Goal: Check status: Check status

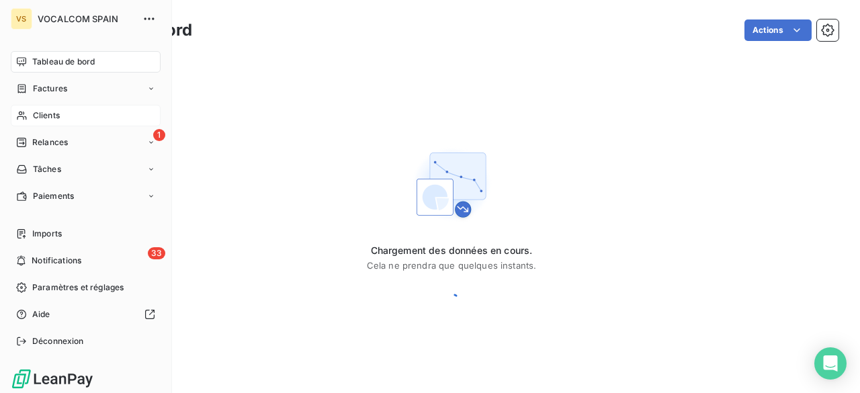
drag, startPoint x: 54, startPoint y: 118, endPoint x: 112, endPoint y: 117, distance: 57.1
click at [54, 118] on span "Clients" at bounding box center [46, 116] width 27 height 12
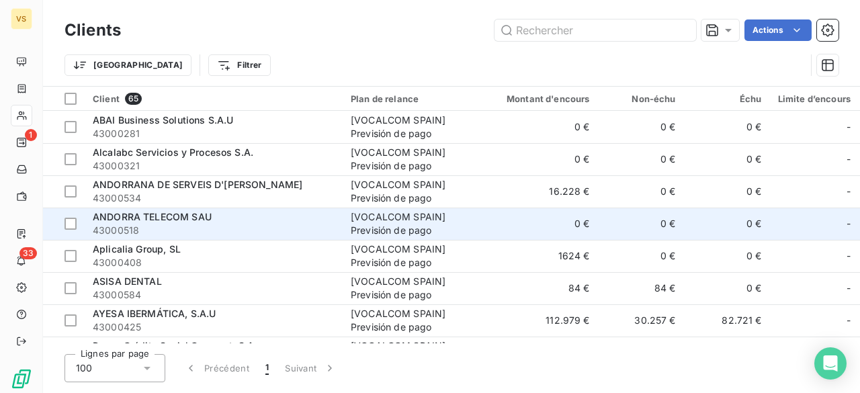
scroll to position [67, 0]
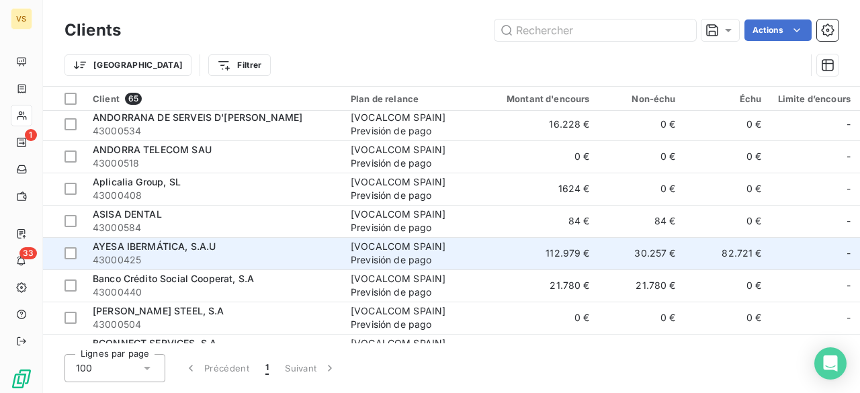
click at [179, 246] on span "AYESA IBERMÁTICA, S.A.U" at bounding box center [154, 246] width 123 height 11
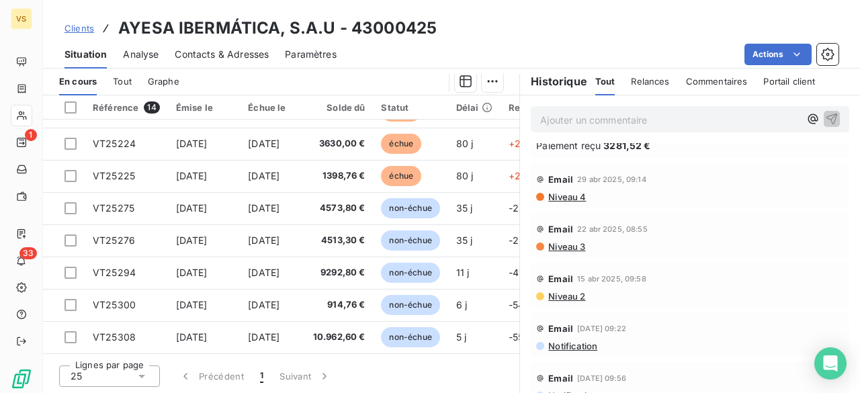
scroll to position [848, 0]
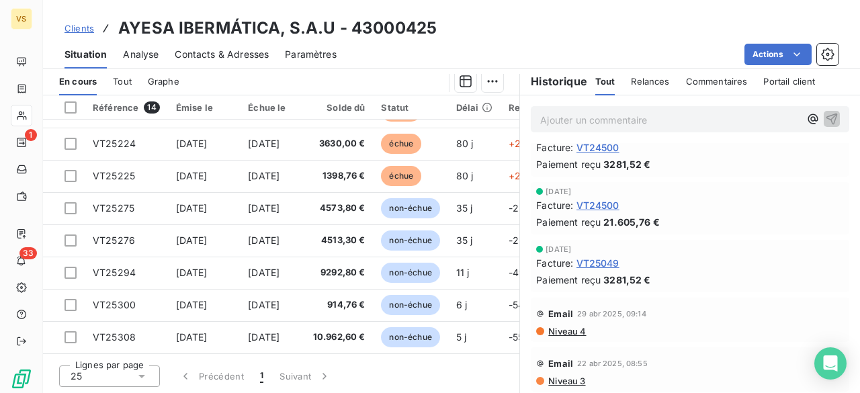
click at [598, 200] on span "VT24500" at bounding box center [598, 205] width 43 height 14
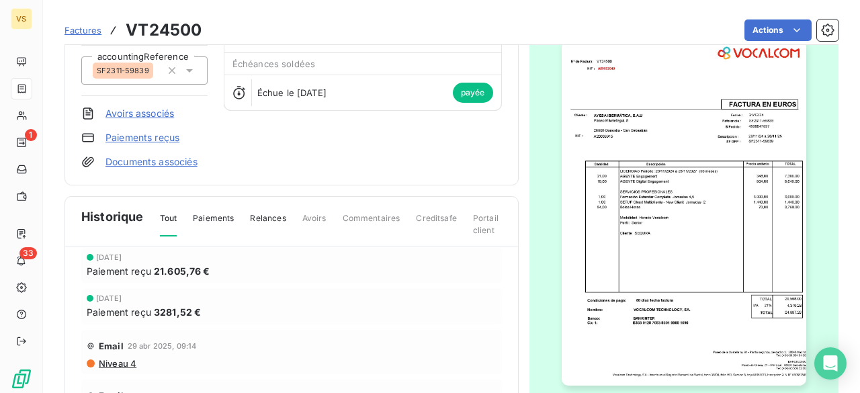
scroll to position [67, 0]
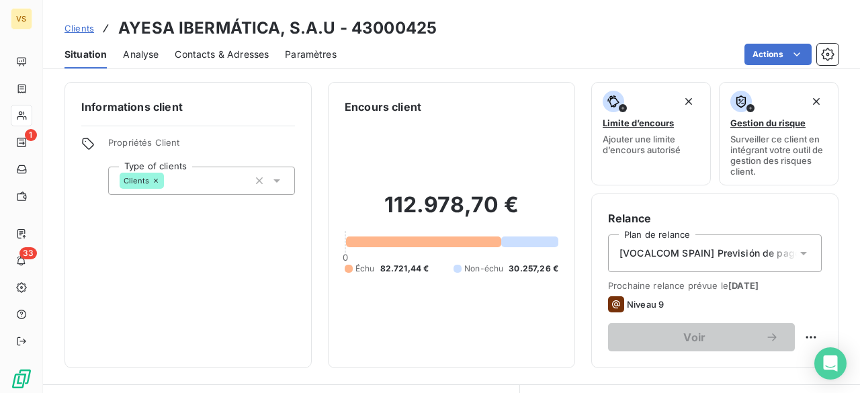
scroll to position [326, 0]
